Goal: Transaction & Acquisition: Download file/media

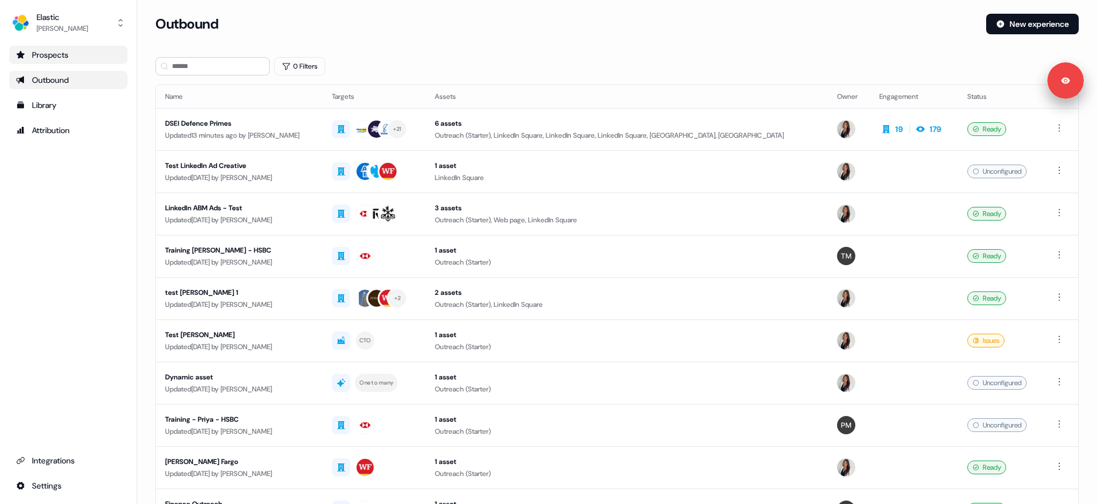
click at [51, 54] on div "Prospects" at bounding box center [68, 54] width 105 height 11
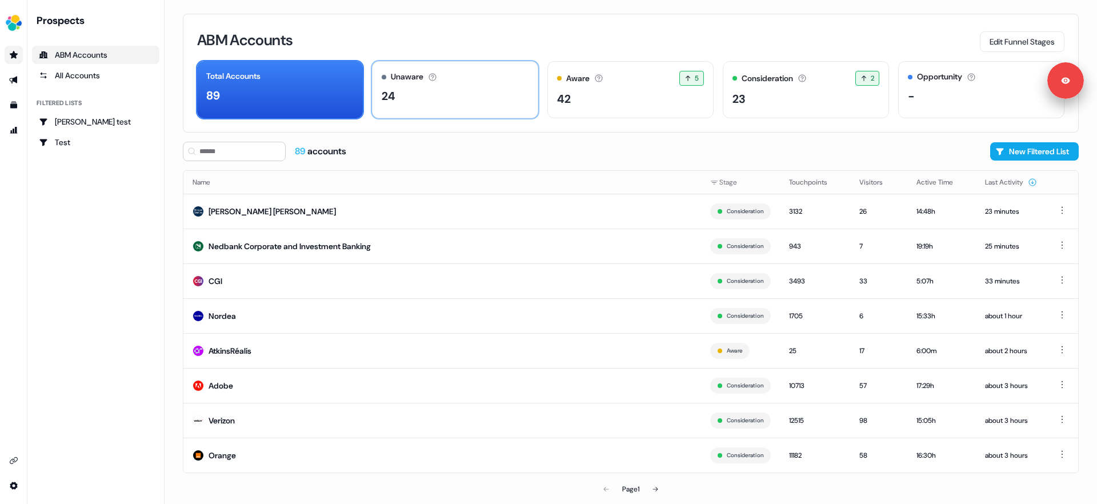
click at [455, 81] on div "Unaware The default stage all accounts start in." at bounding box center [455, 77] width 147 height 12
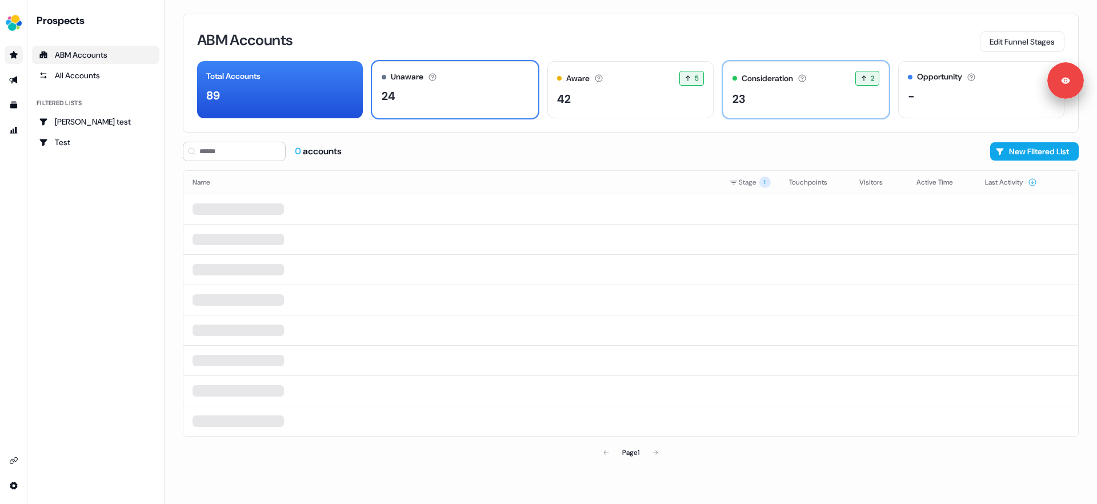
click at [775, 101] on div "23" at bounding box center [805, 98] width 147 height 17
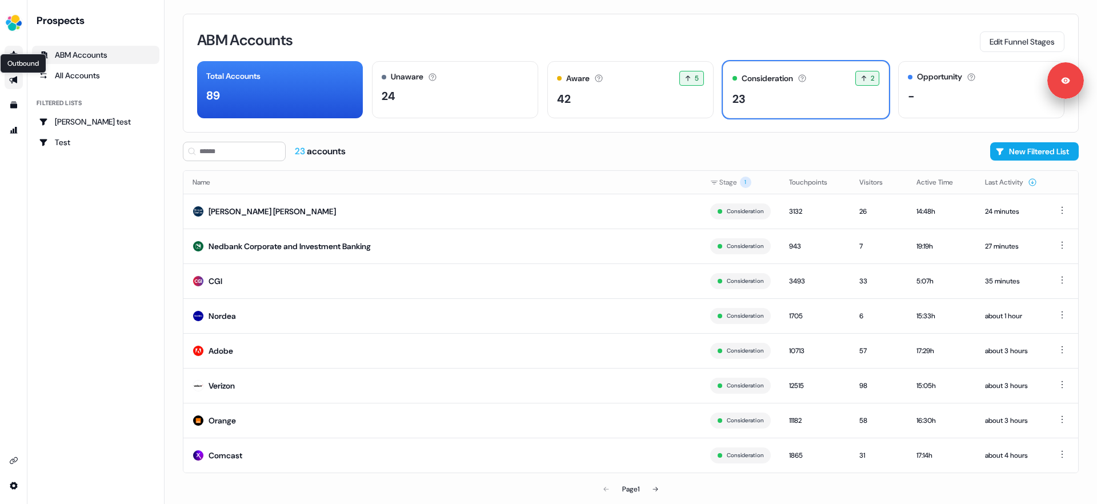
click at [17, 81] on icon "Go to outbound experience" at bounding box center [13, 80] width 8 height 7
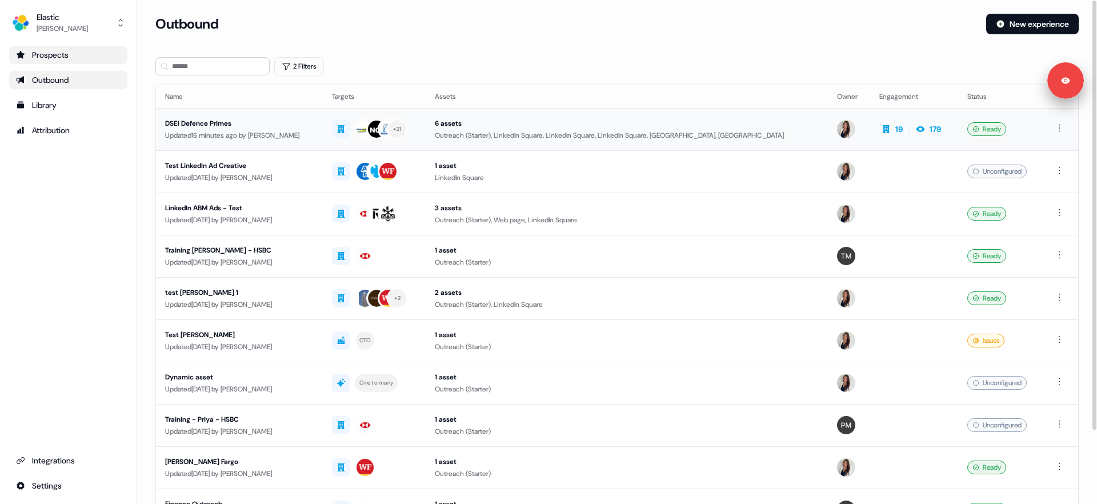
click at [218, 118] on div "DSEI Defence Primes" at bounding box center [239, 123] width 149 height 11
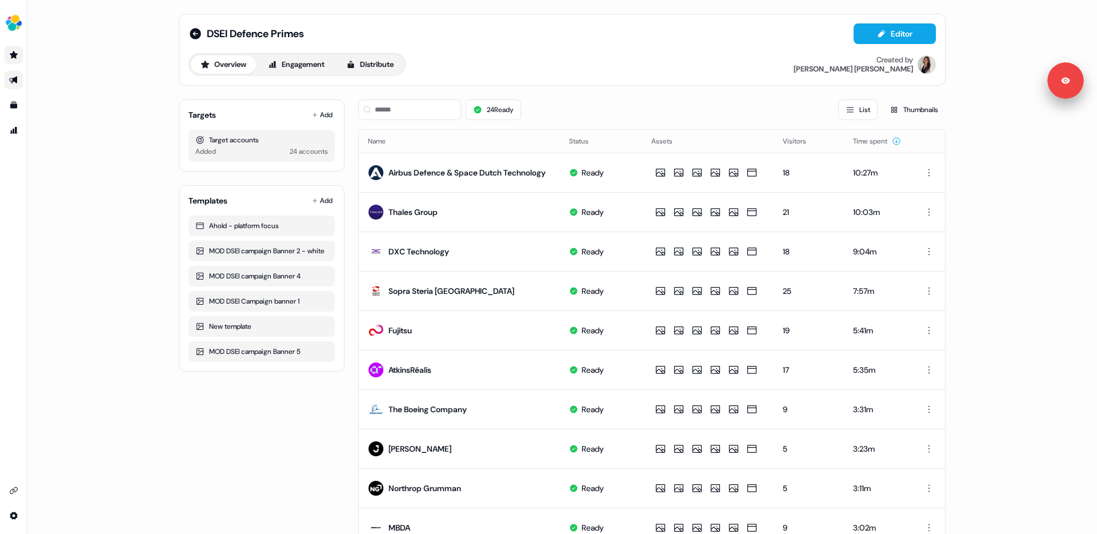
click at [1033, 198] on div "DSEI Defence Primes Editor Overview Engagement Distribute Created by [PERSON_NA…" at bounding box center [562, 267] width 1070 height 534
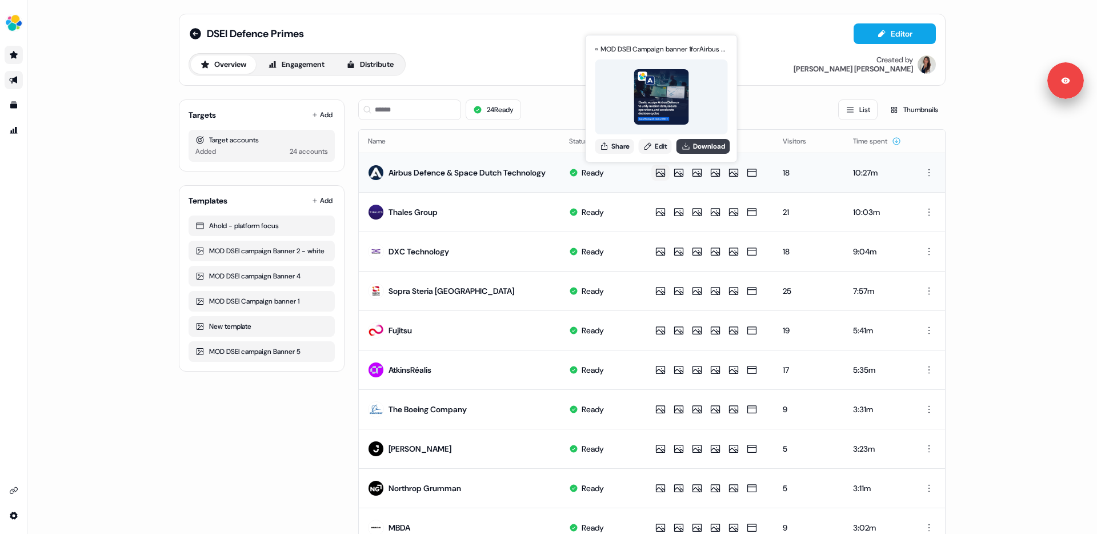
click at [693, 144] on button "Download" at bounding box center [703, 146] width 54 height 15
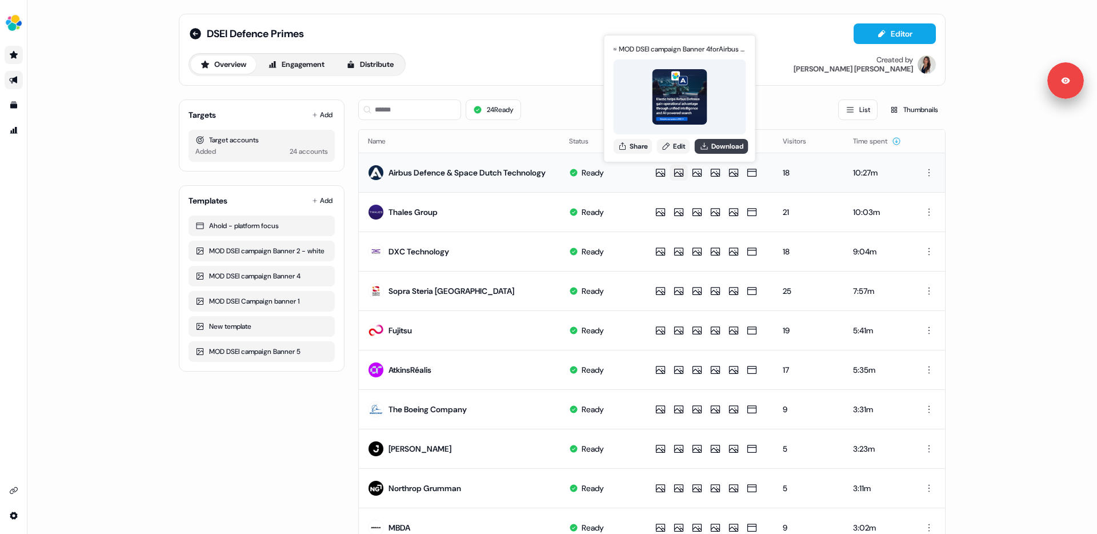
click at [712, 146] on button "Download" at bounding box center [722, 146] width 54 height 15
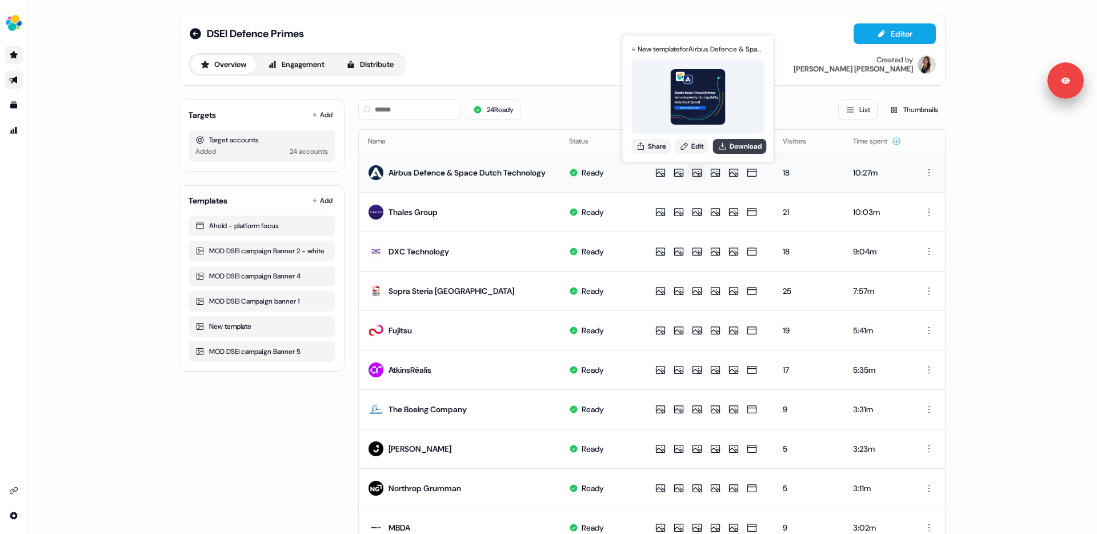
click at [727, 148] on icon at bounding box center [722, 146] width 9 height 9
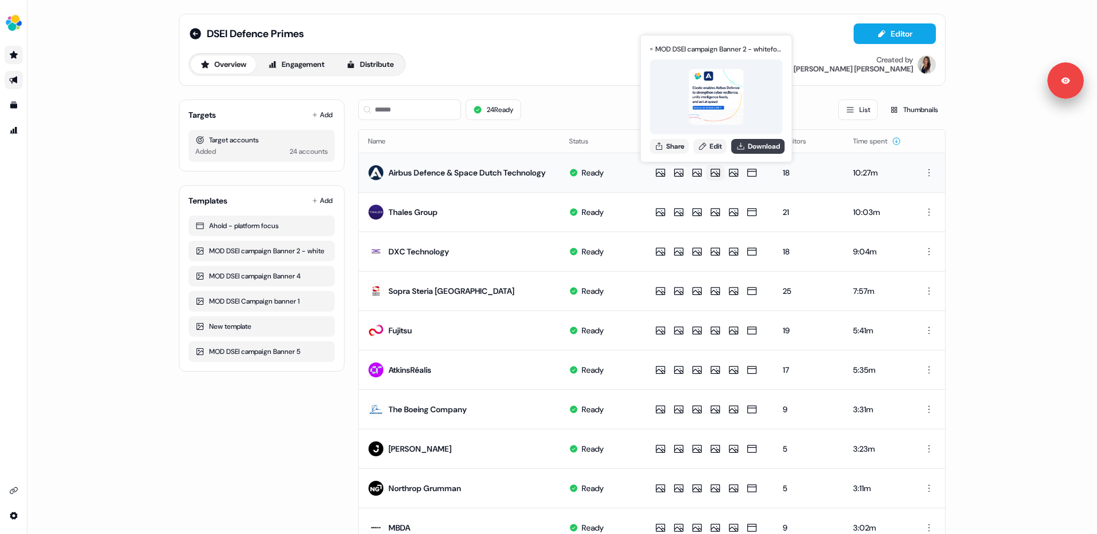
click at [747, 145] on button "Download" at bounding box center [758, 146] width 54 height 15
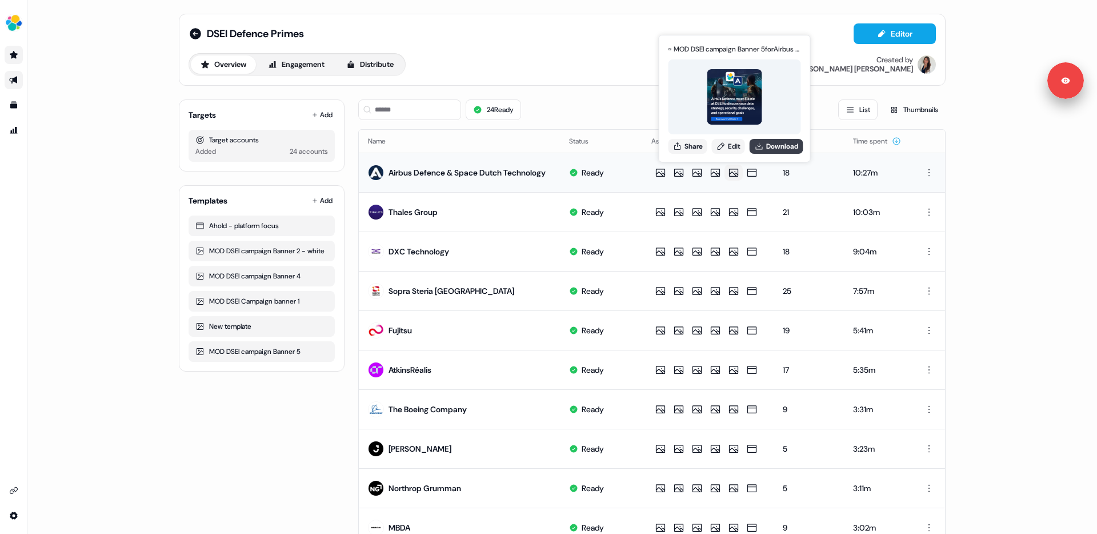
click at [767, 146] on button "Download" at bounding box center [777, 146] width 54 height 15
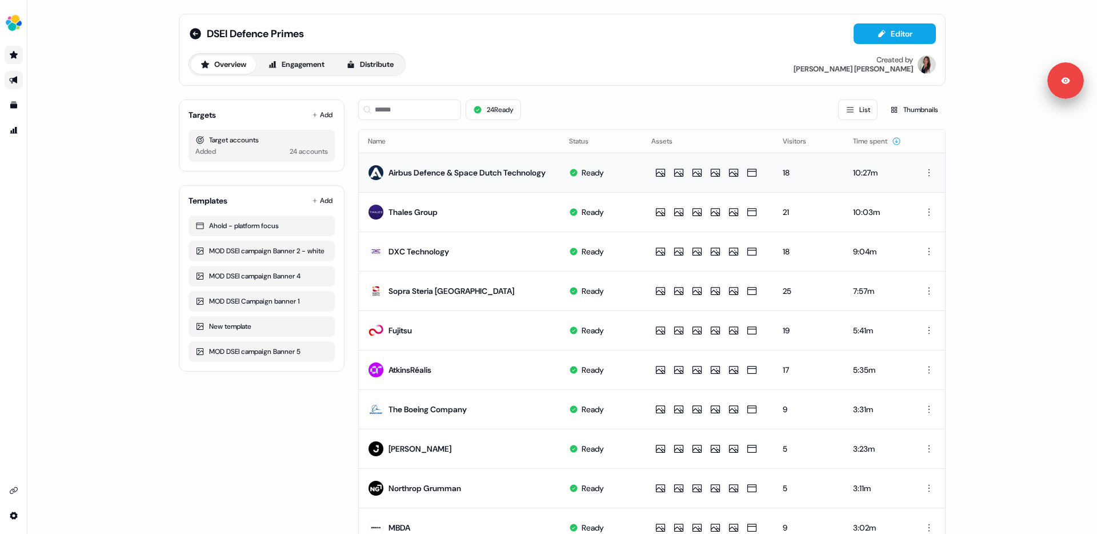
click at [702, 104] on div "24 Ready List Thumbnails" at bounding box center [651, 109] width 587 height 21
